Goal: Information Seeking & Learning: Learn about a topic

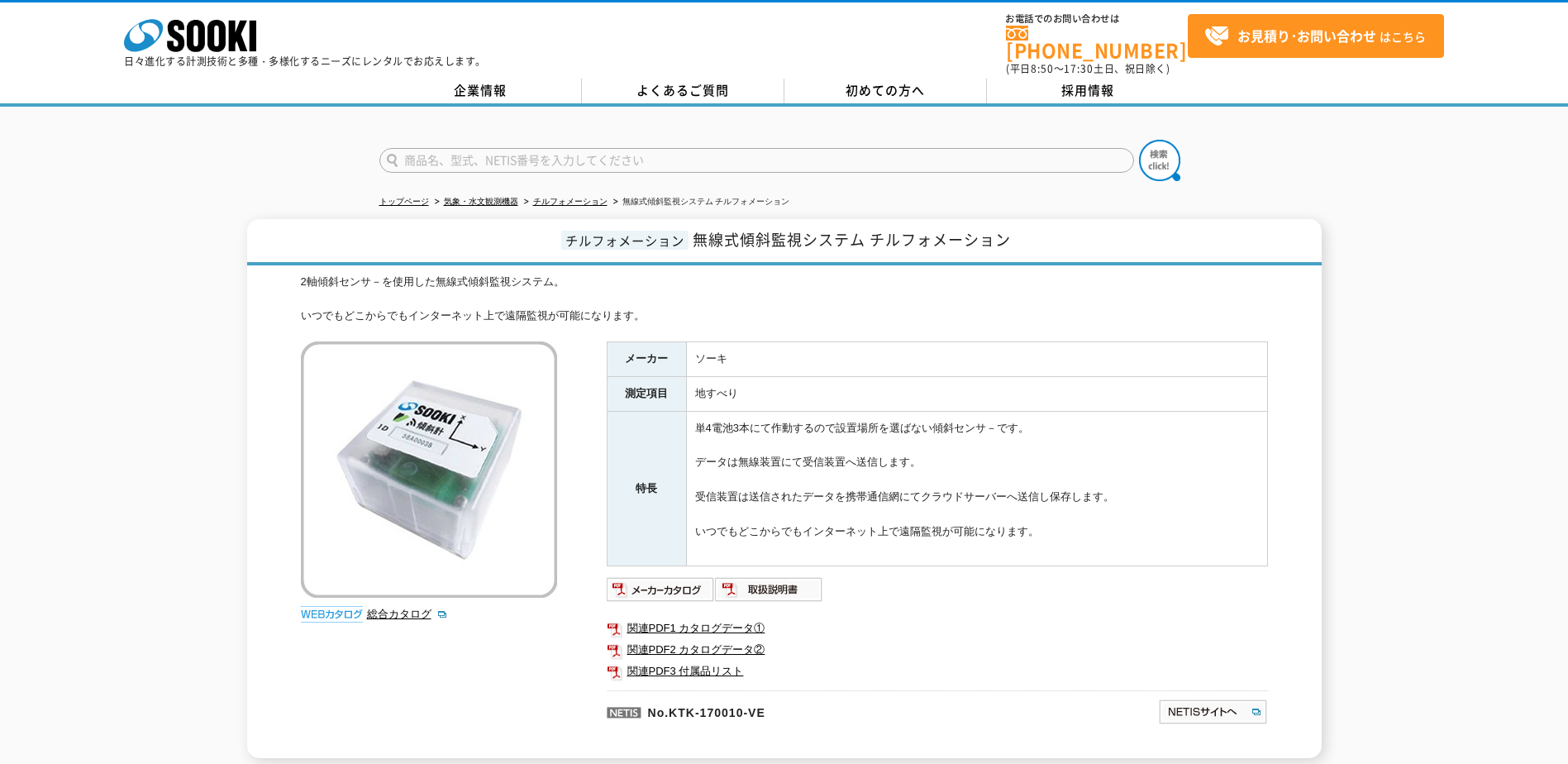
scroll to position [82, 0]
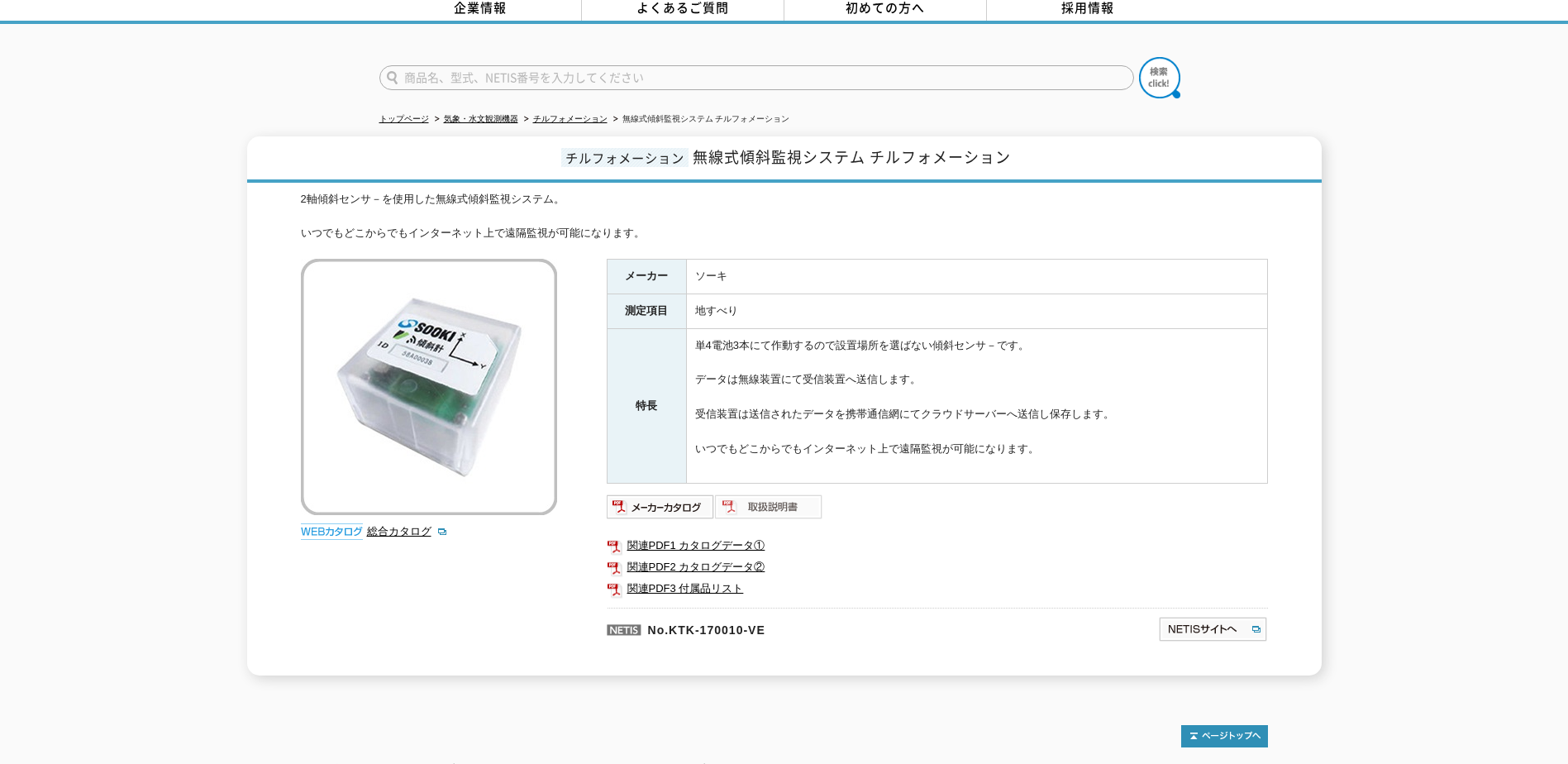
click at [756, 494] on img at bounding box center [769, 507] width 108 height 26
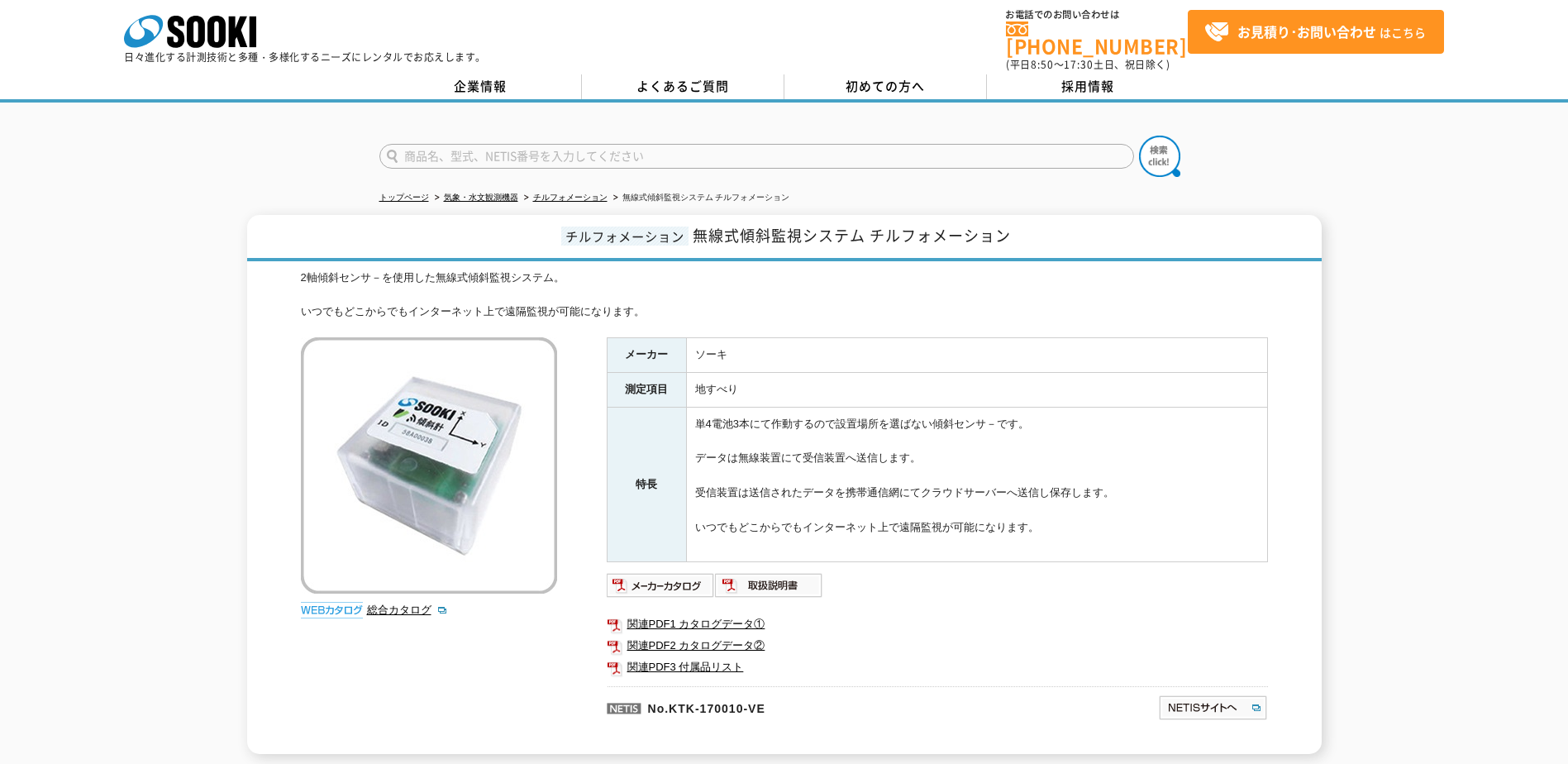
scroll to position [0, 0]
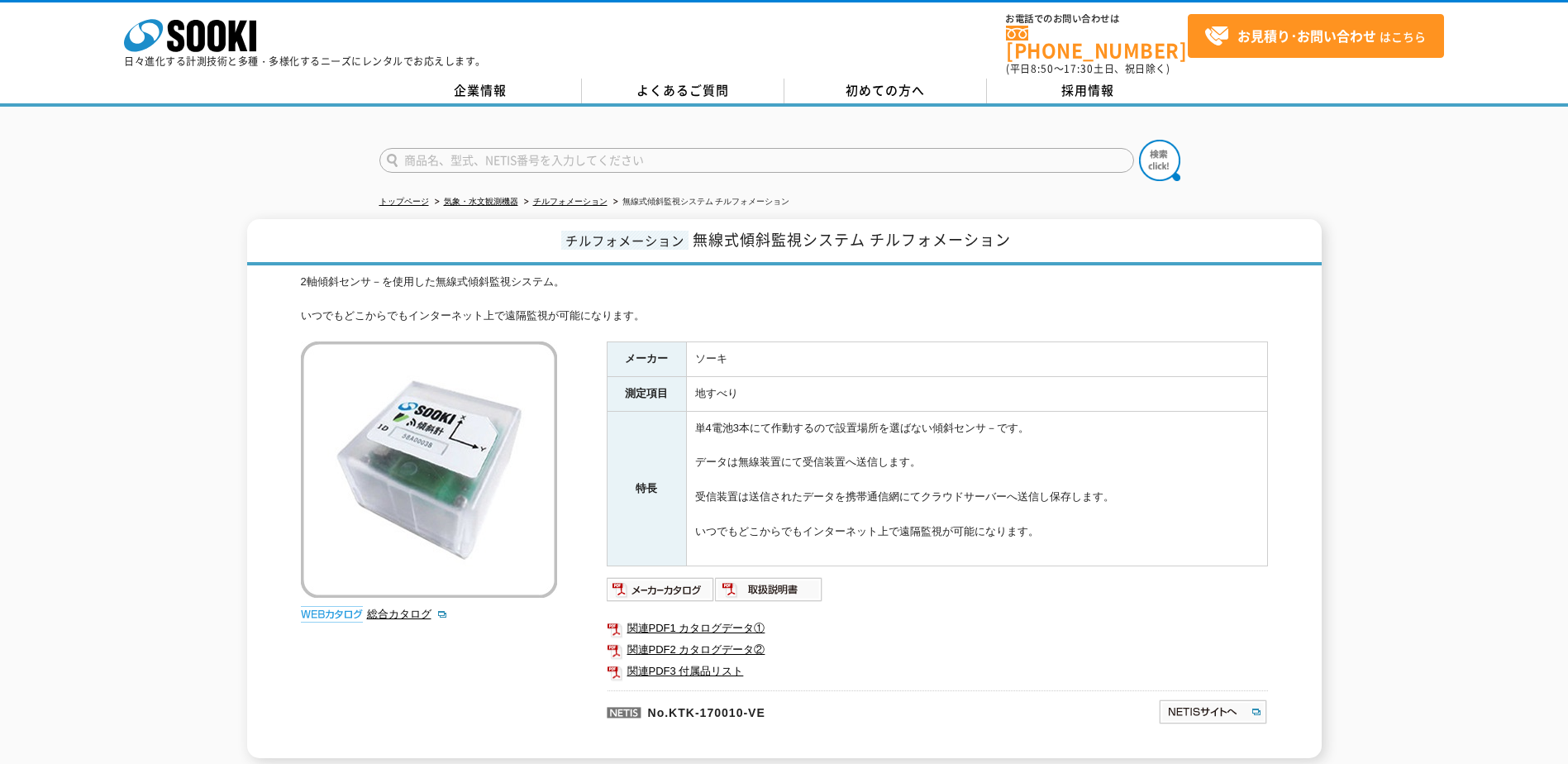
click at [605, 151] on input "text" at bounding box center [757, 160] width 755 height 25
type input "KTK-170010-VE"
click at [1139, 140] on button at bounding box center [1159, 160] width 41 height 41
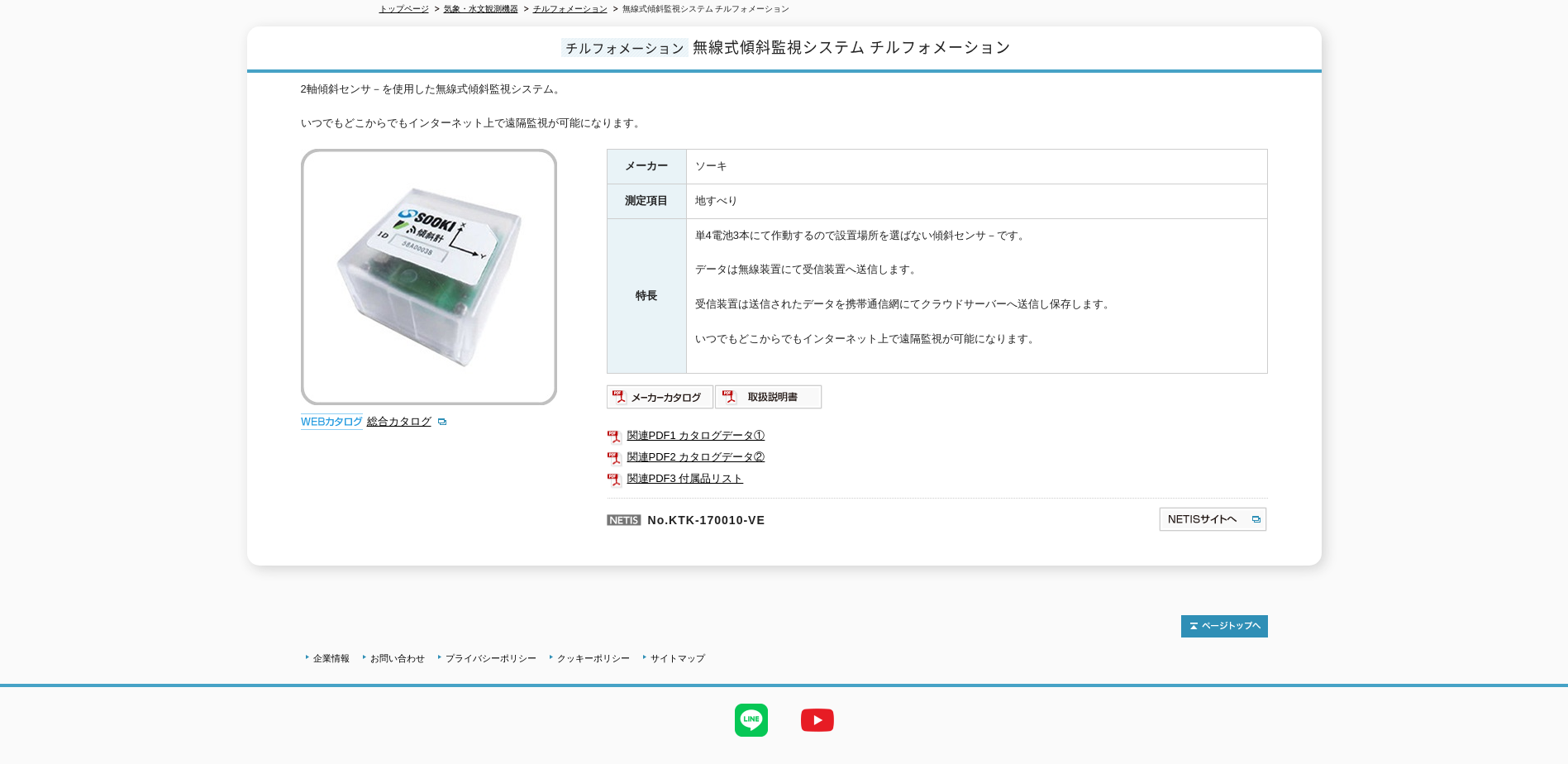
scroll to position [219, 0]
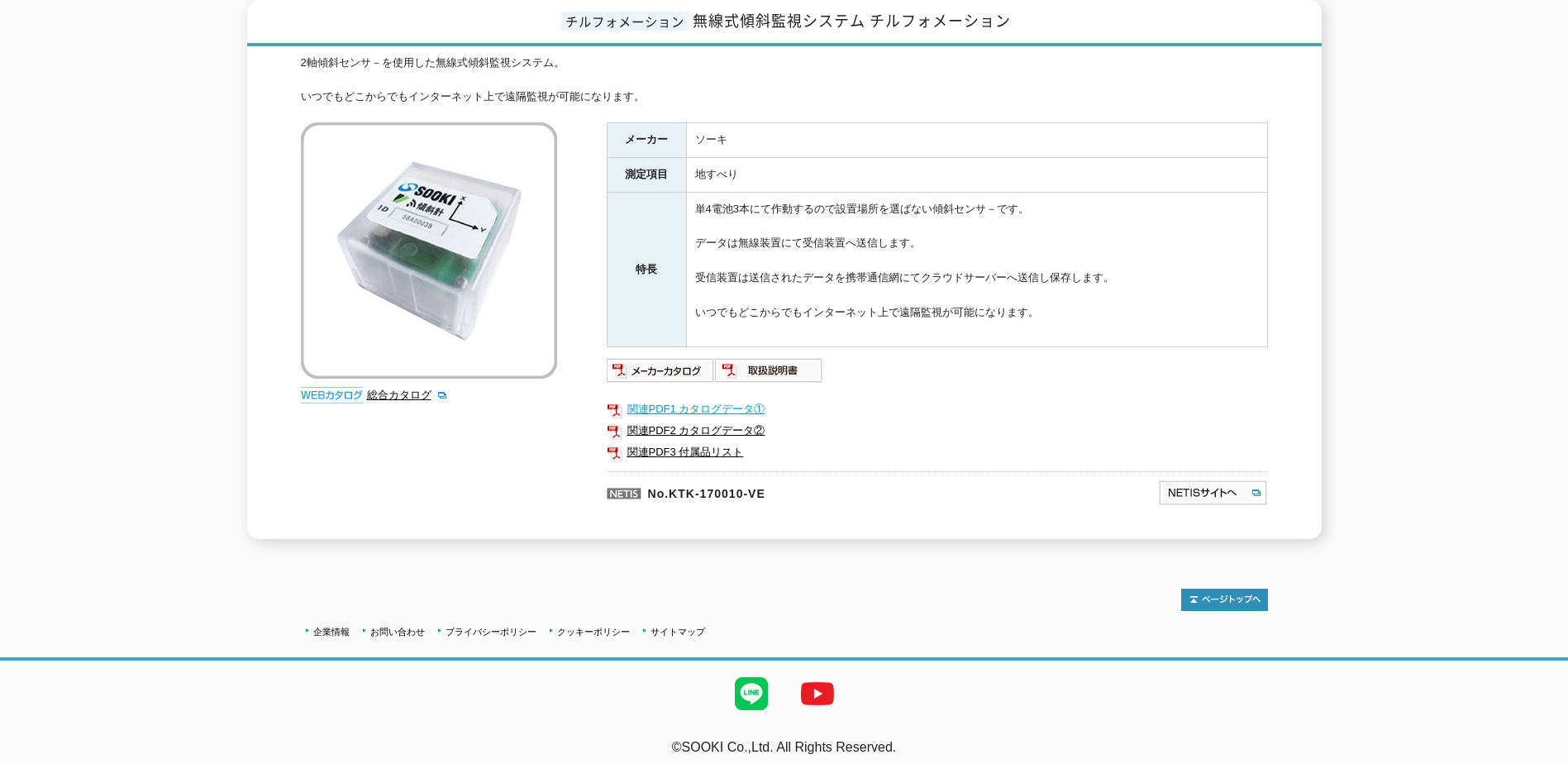
click at [697, 398] on link "関連PDF1 カタログデータ①" at bounding box center [937, 409] width 662 height 22
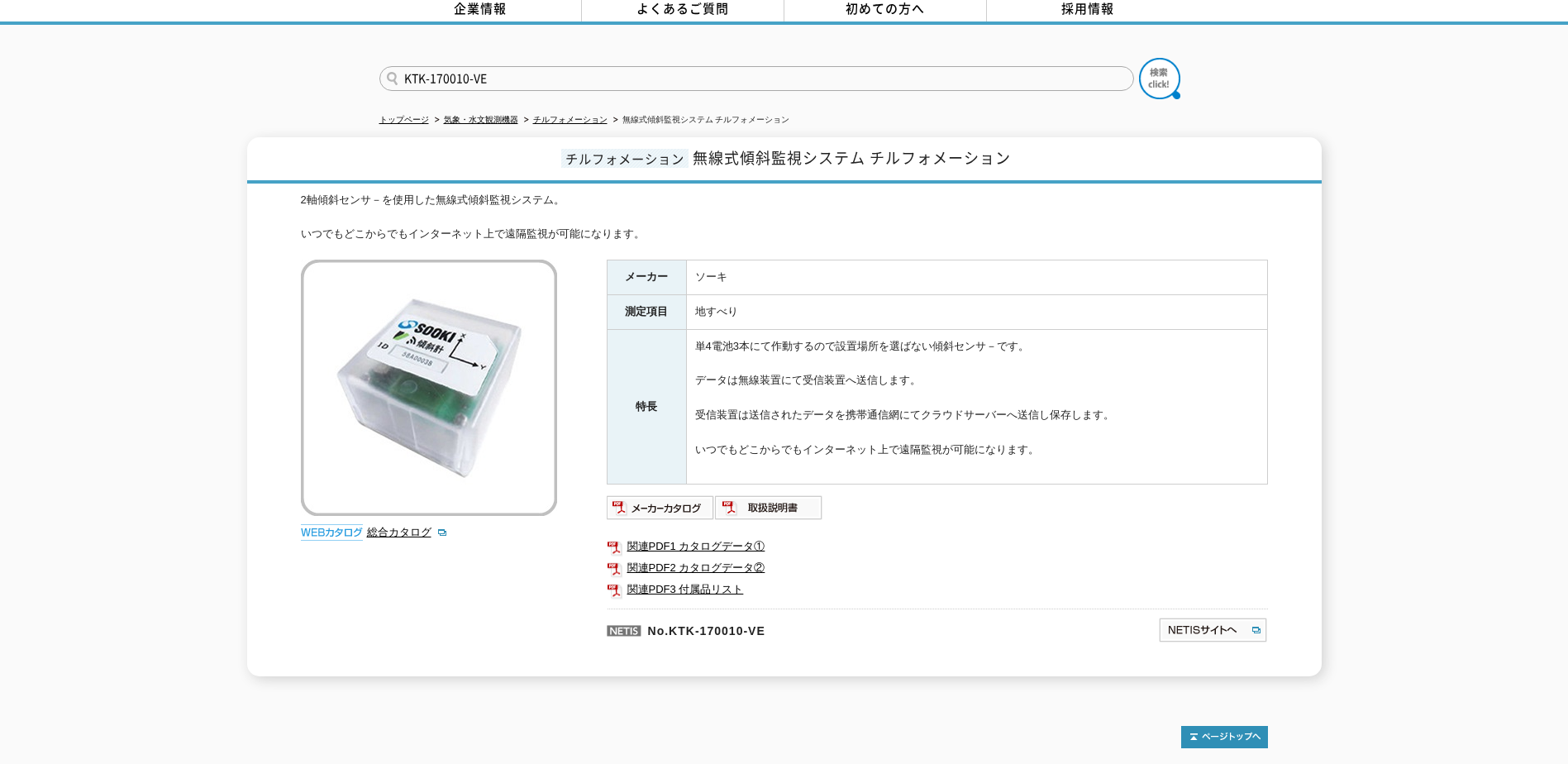
scroll to position [53, 0]
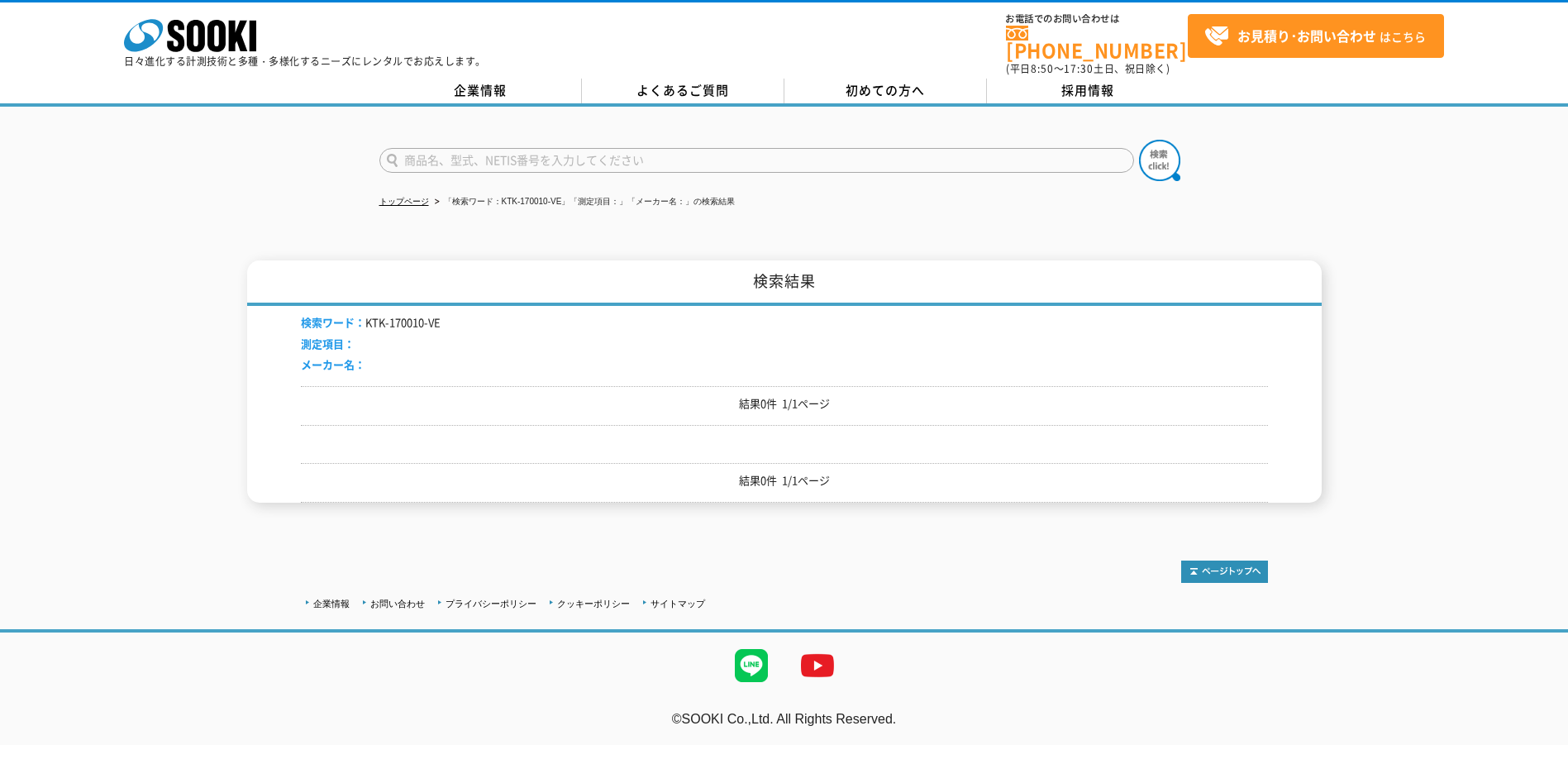
click at [370, 356] on li "メーカー名：" at bounding box center [371, 365] width 140 height 18
click at [378, 357] on li "メーカー名：" at bounding box center [371, 365] width 140 height 18
click at [426, 156] on input "text" at bounding box center [757, 160] width 755 height 25
click at [436, 150] on input "text" at bounding box center [757, 160] width 755 height 25
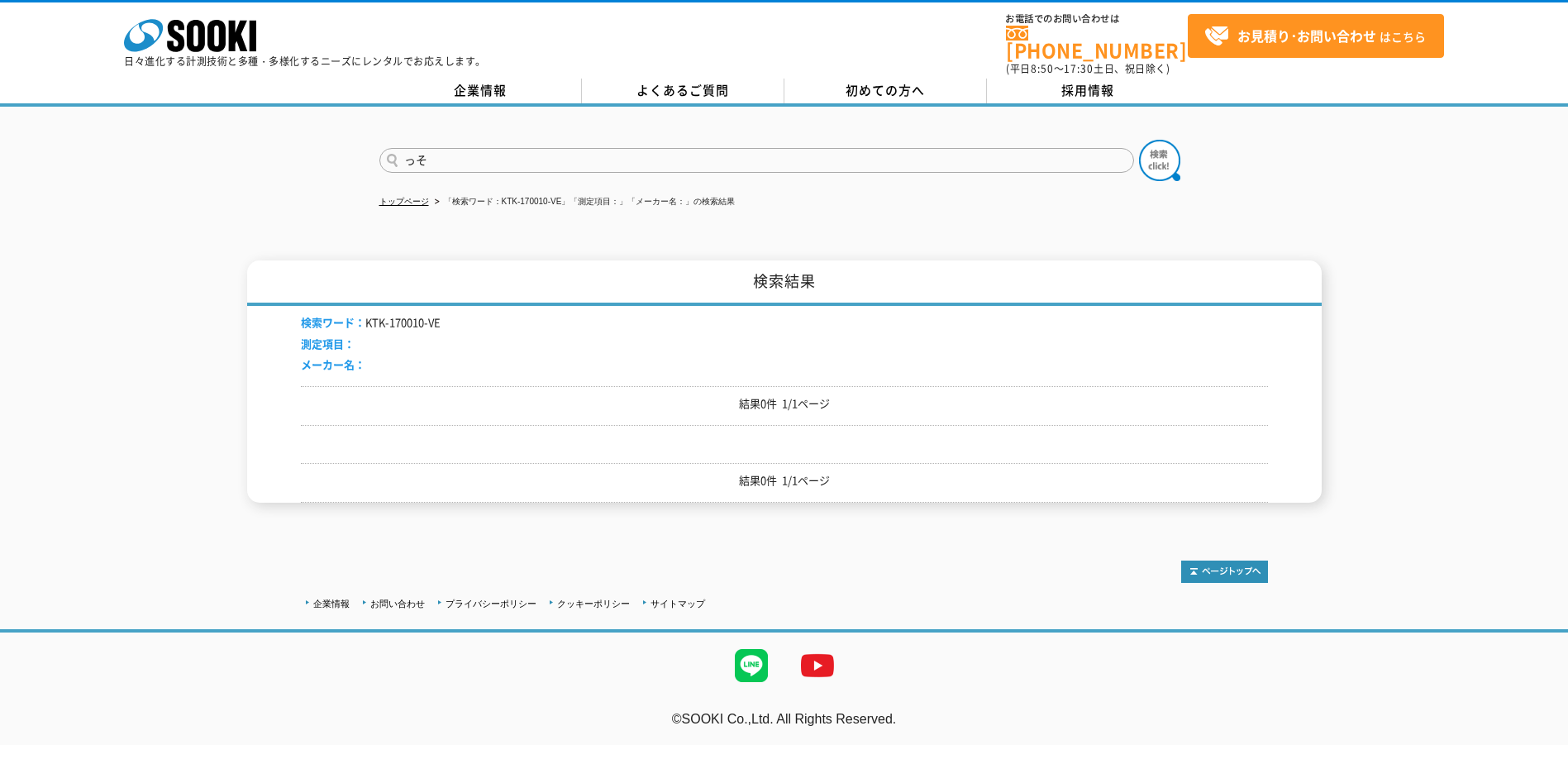
type input "っ"
type input "そ"
type input "祖"
type input "sooki"
click at [1161, 158] on img at bounding box center [1159, 160] width 41 height 41
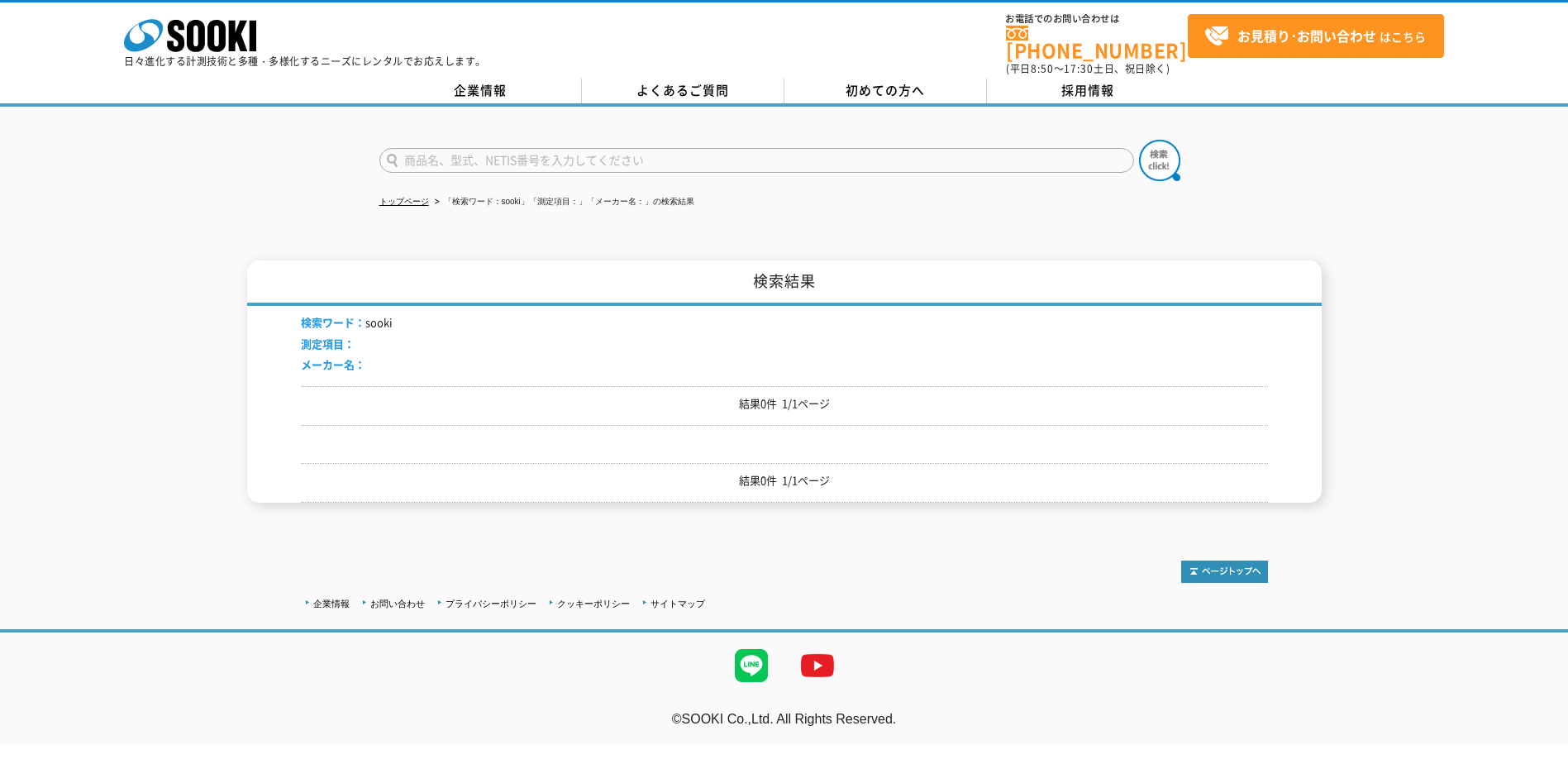
click at [419, 154] on input "text" at bounding box center [757, 160] width 755 height 25
click at [427, 154] on input "text" at bounding box center [757, 160] width 755 height 25
type input "SOOKI"
click at [1154, 157] on img at bounding box center [1159, 160] width 41 height 41
click at [329, 337] on span "測定項目：" at bounding box center [327, 344] width 53 height 16
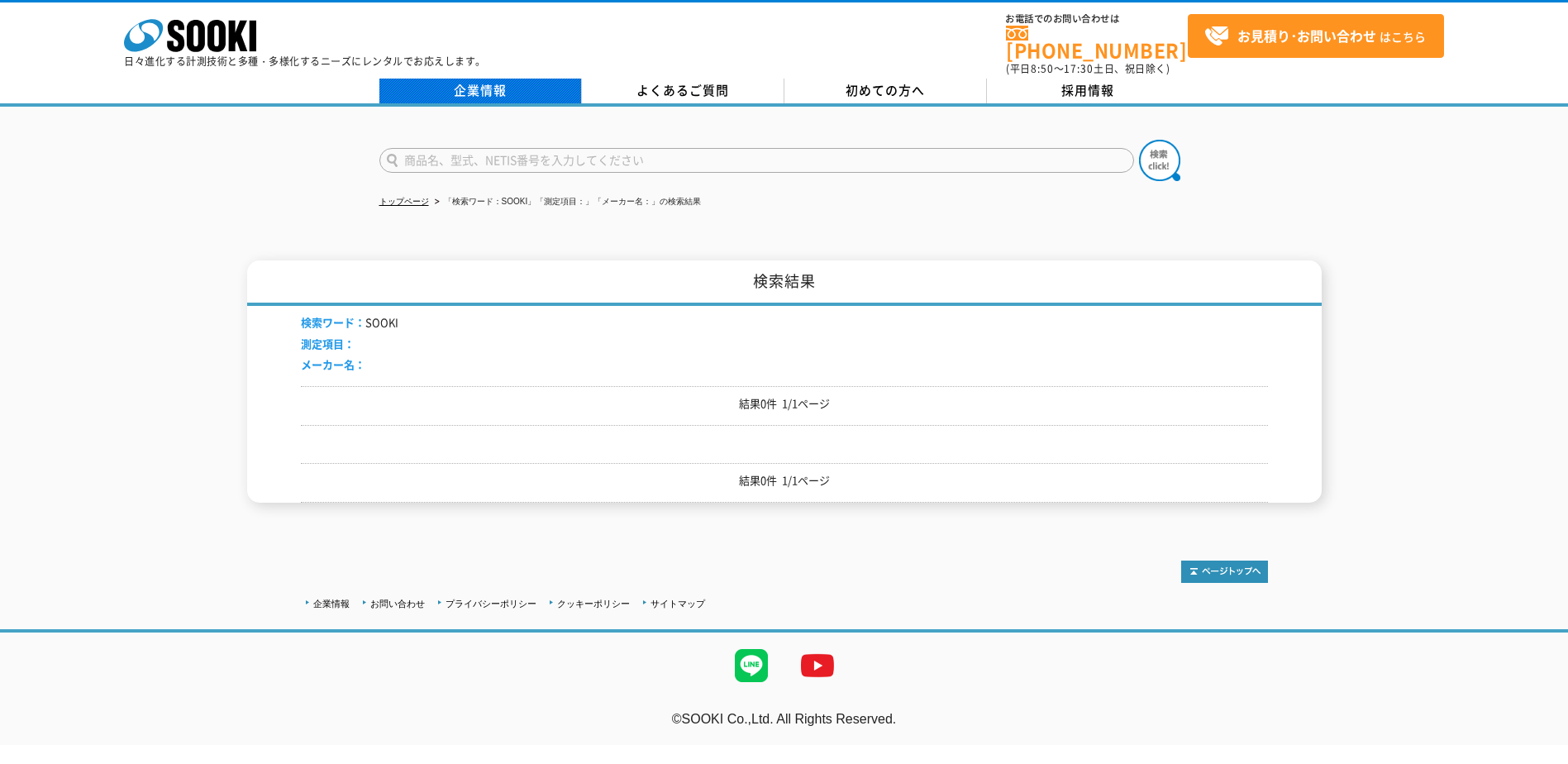
click at [498, 79] on link "企業情報" at bounding box center [480, 91] width 202 height 25
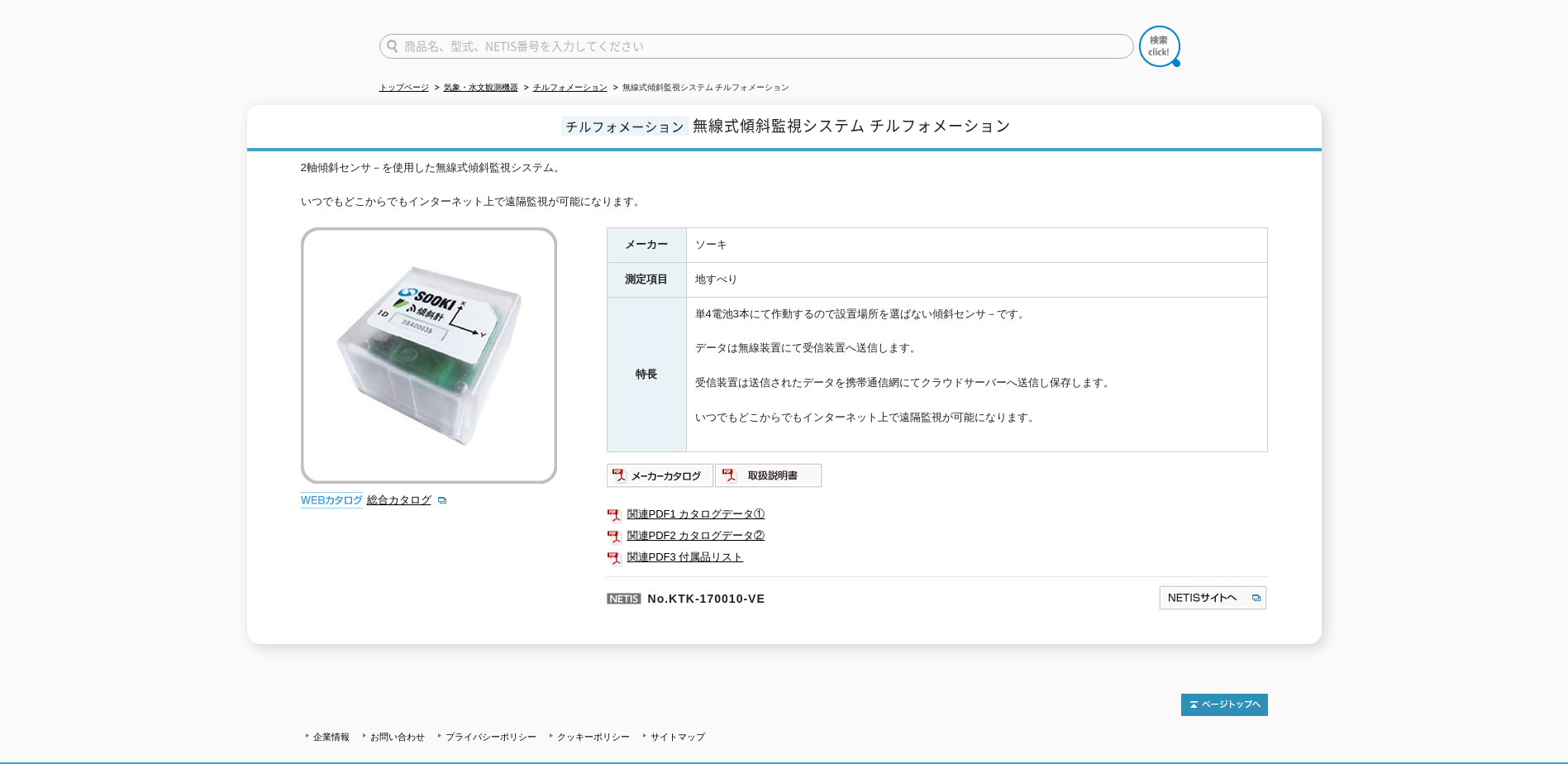
scroll to position [219, 0]
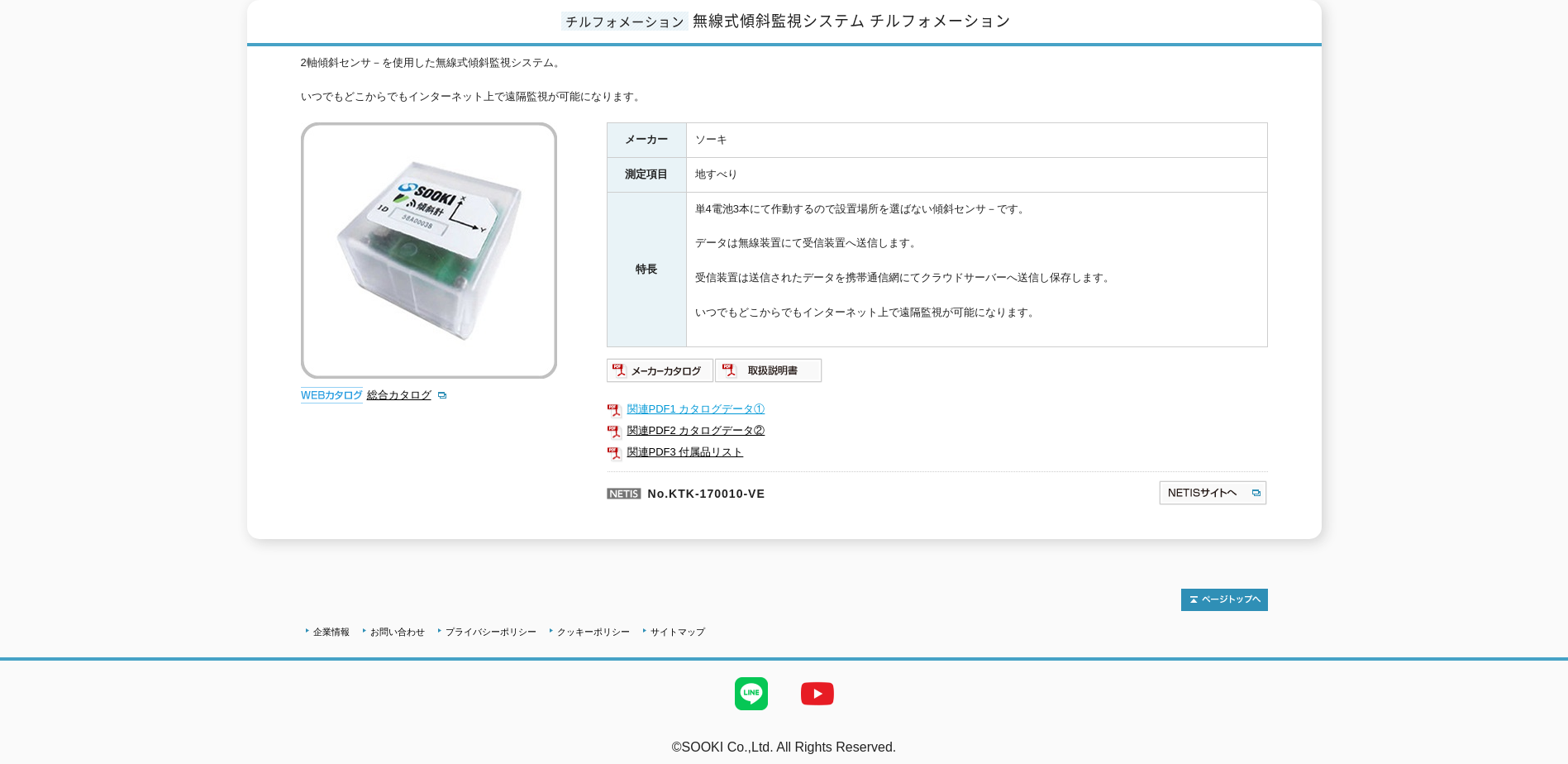
click at [711, 398] on link "関連PDF1 カタログデータ①" at bounding box center [937, 409] width 662 height 22
click at [717, 403] on link "関連PDF1 カタログデータ①" at bounding box center [937, 409] width 662 height 22
click at [703, 420] on link "関連PDF2 カタログデータ②" at bounding box center [937, 431] width 662 height 22
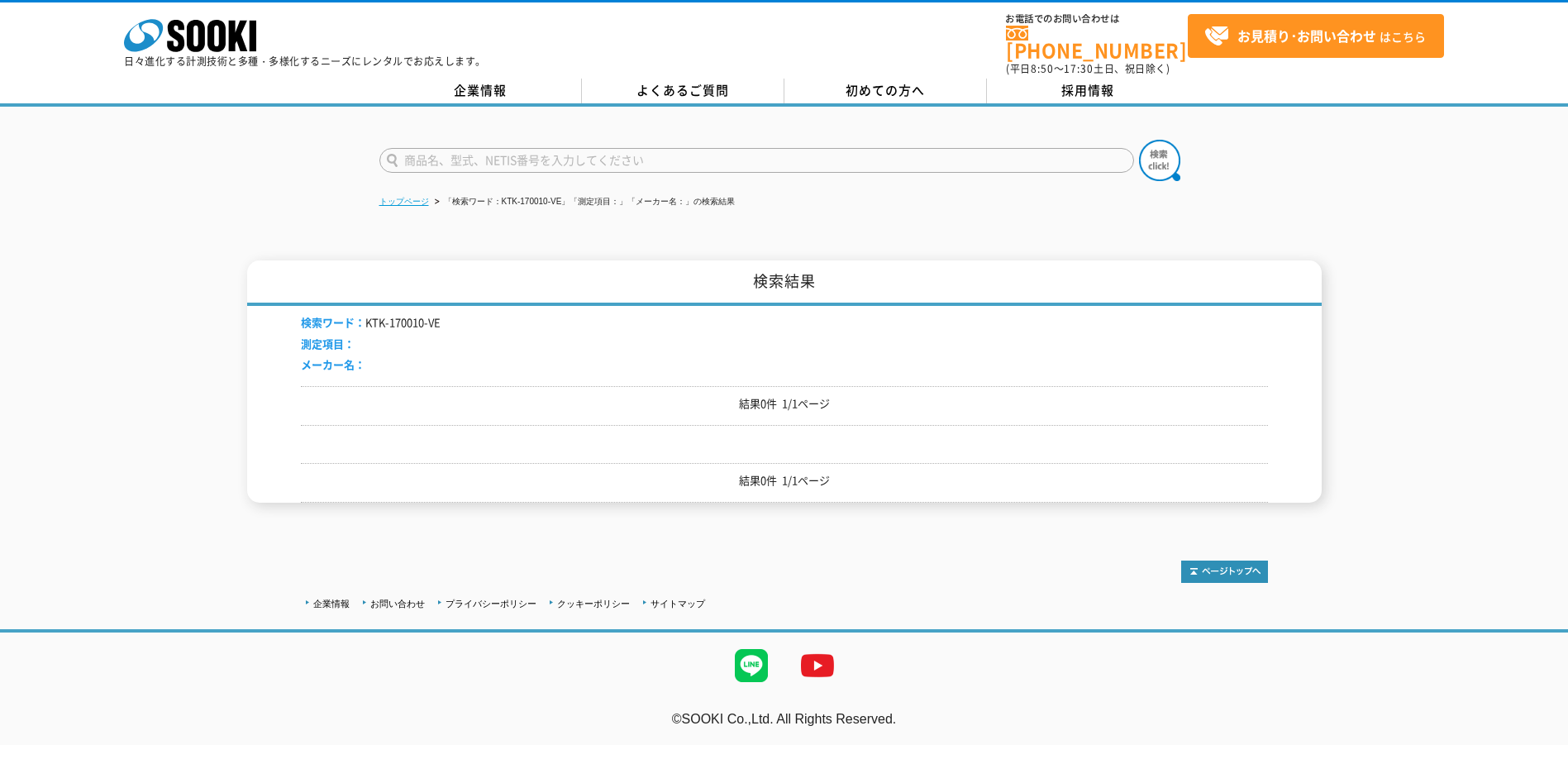
click at [399, 197] on link "トップページ" at bounding box center [404, 201] width 50 height 9
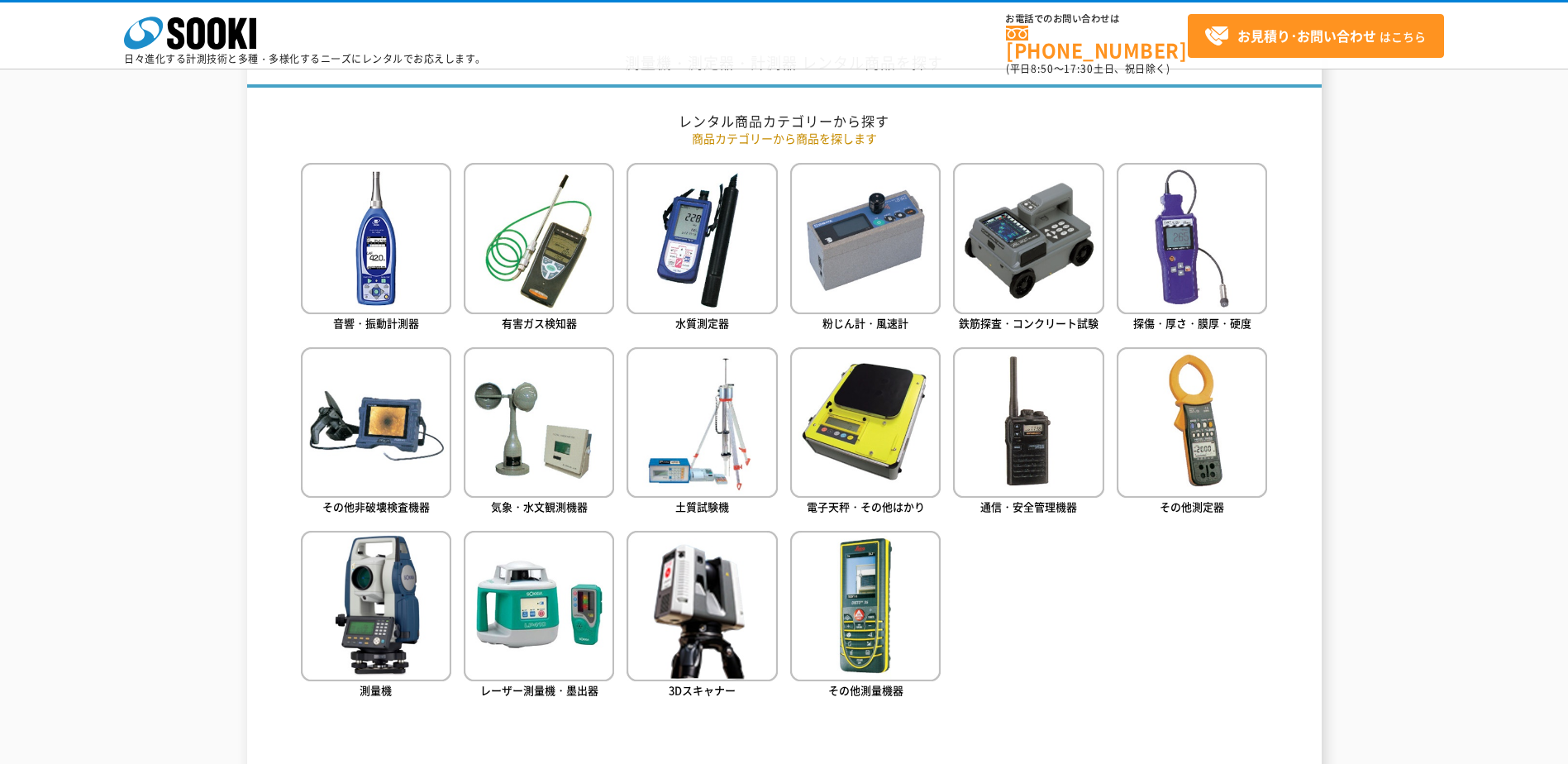
scroll to position [662, 0]
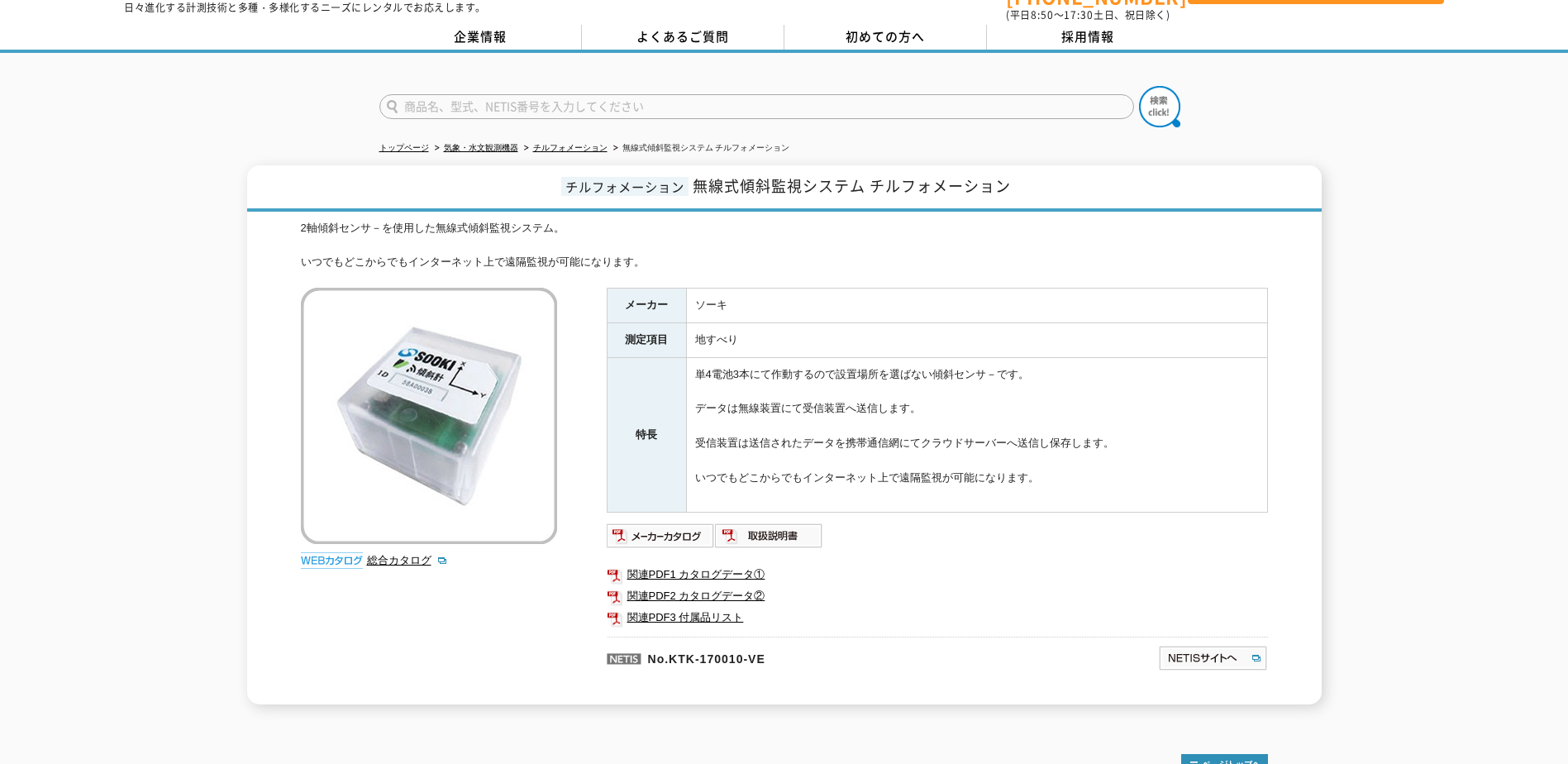
scroll to position [137, 0]
